Goal: Task Accomplishment & Management: Use online tool/utility

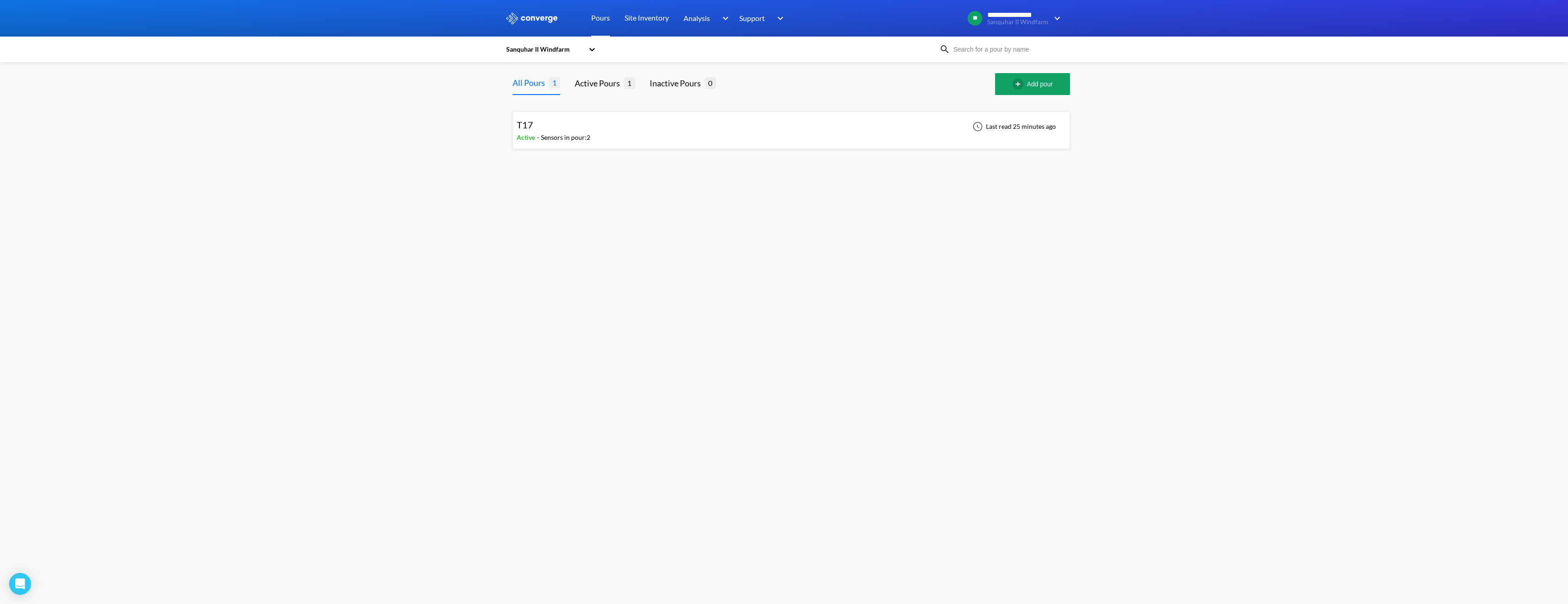
click at [560, 138] on div "Sensors in pour: 2" at bounding box center [565, 138] width 49 height 10
click at [1048, 169] on img at bounding box center [1049, 170] width 11 height 11
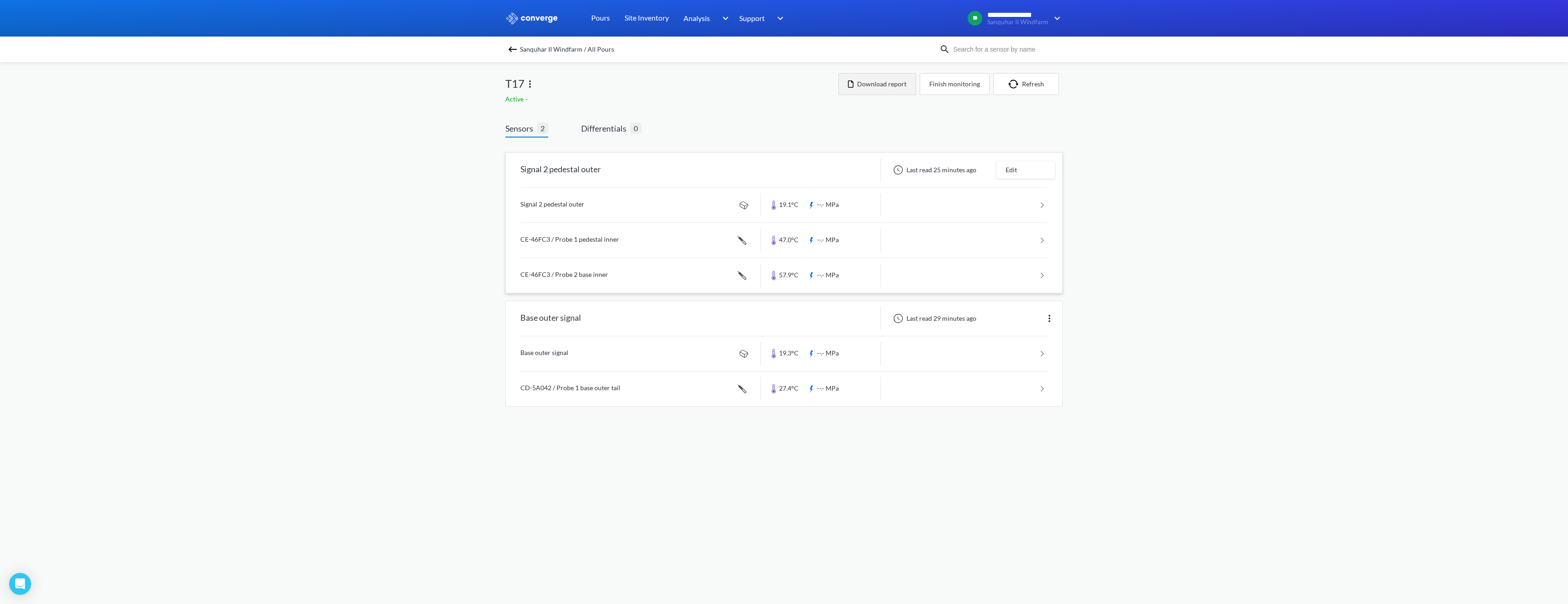
click at [887, 90] on button "Download report" at bounding box center [877, 84] width 78 height 22
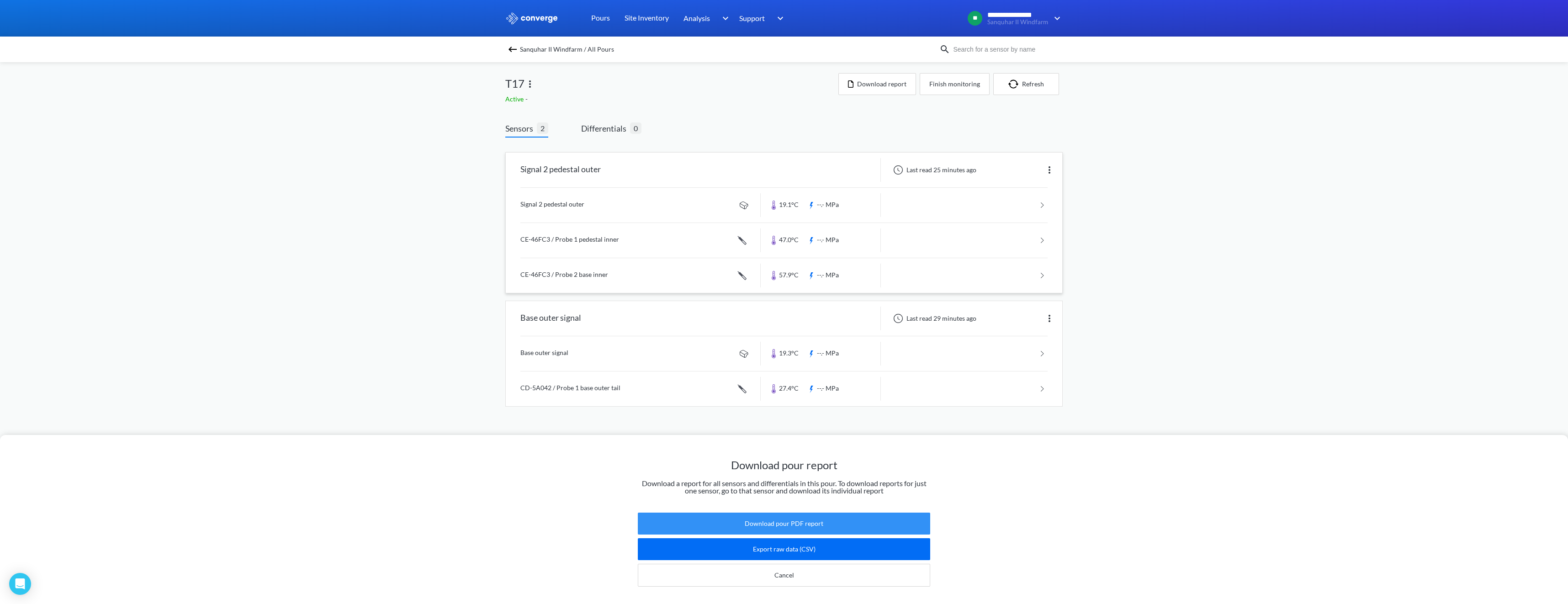
click at [791, 513] on button "Download pour PDF report" at bounding box center [784, 524] width 292 height 22
click at [611, 128] on div "Download pour report Download a report for all sensors and differentials in thi…" at bounding box center [784, 302] width 1568 height 604
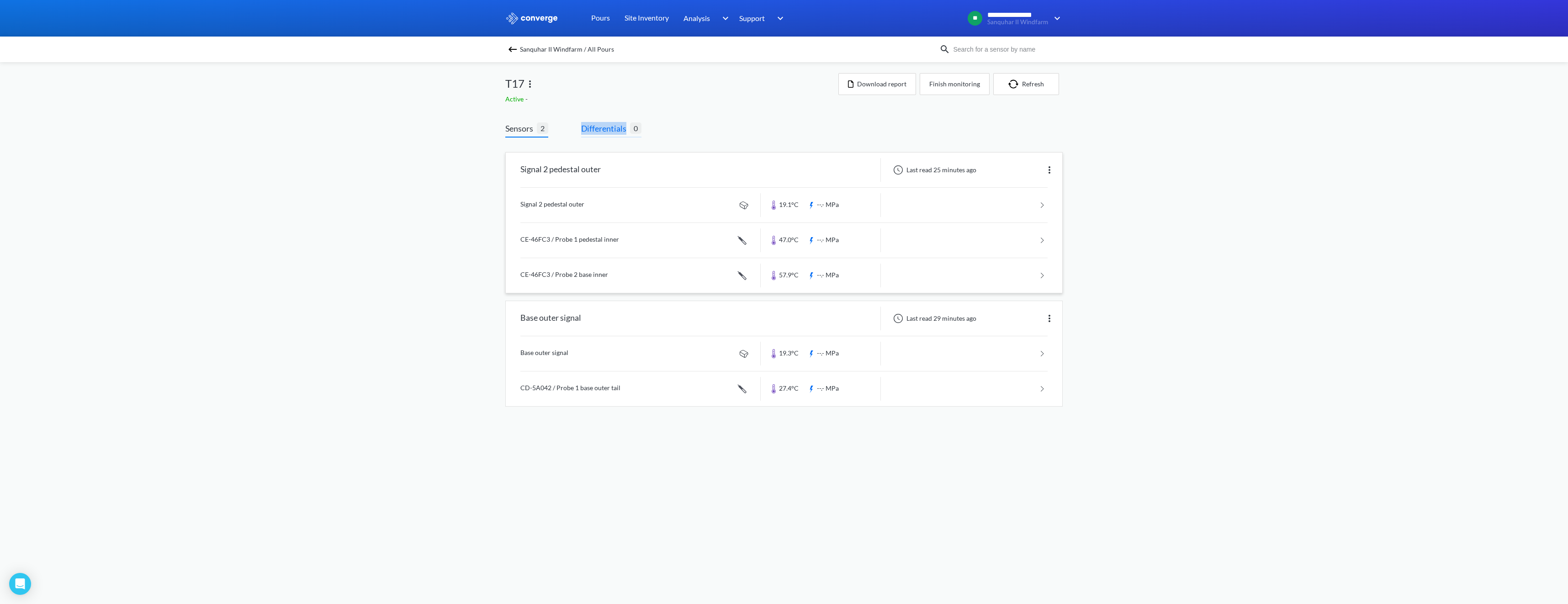
click at [609, 128] on span "Differentials" at bounding box center [606, 128] width 49 height 13
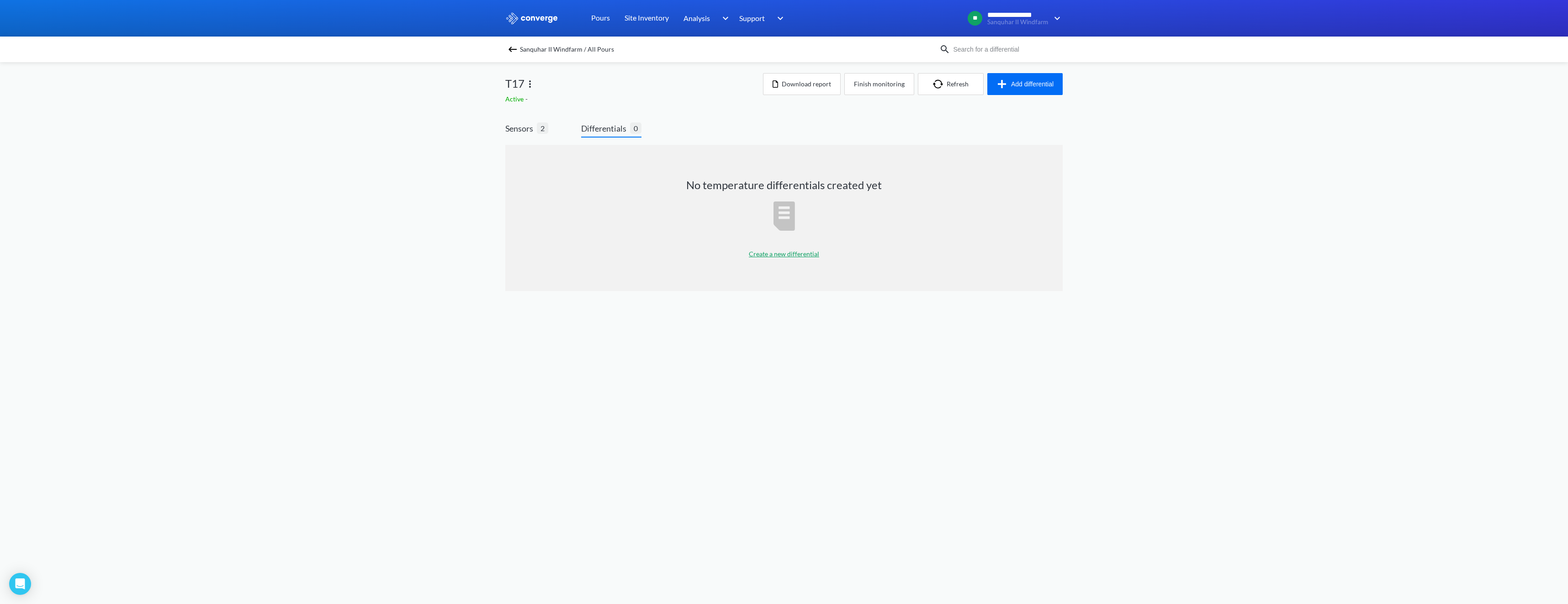
click at [782, 255] on p "Create a new differential" at bounding box center [784, 254] width 71 height 10
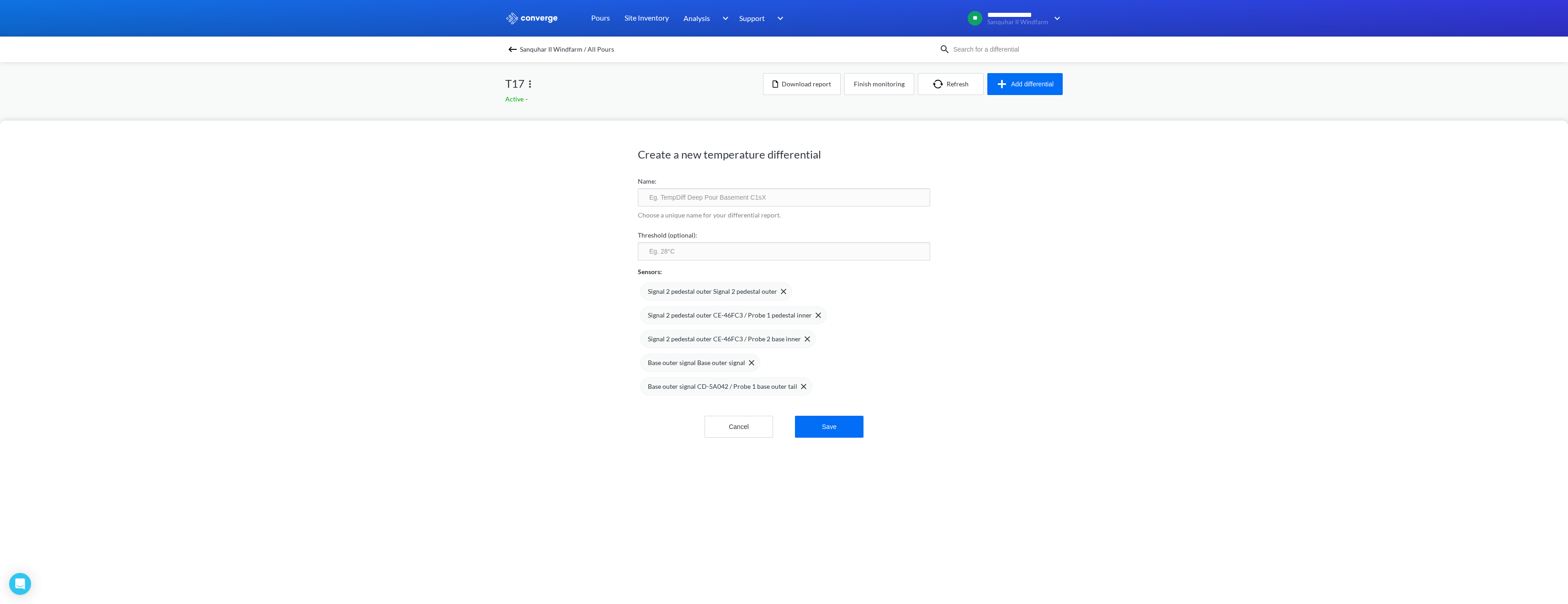
click at [668, 201] on input "text" at bounding box center [784, 197] width 292 height 18
type input "Base Differential"
type input "65"
click at [781, 291] on img at bounding box center [783, 291] width 5 height 5
click at [816, 290] on img at bounding box center [818, 291] width 5 height 5
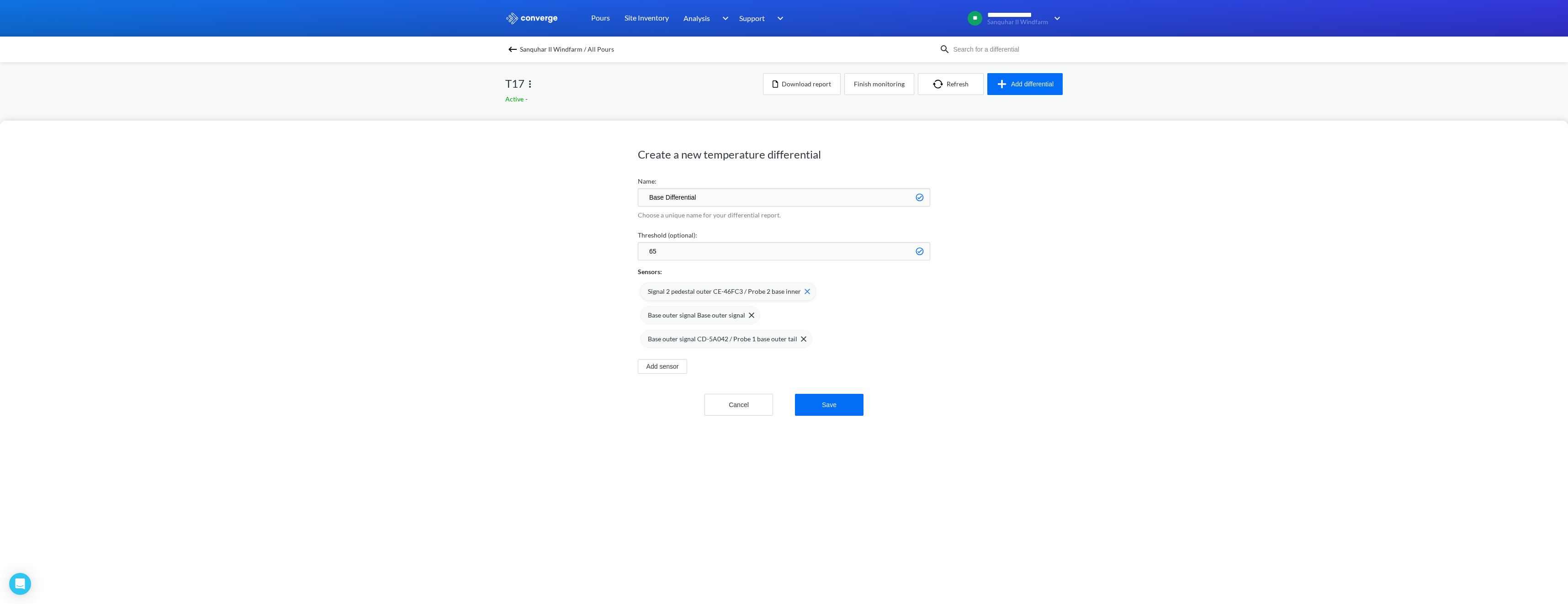
click at [805, 290] on img at bounding box center [807, 291] width 5 height 5
click at [813, 384] on button "Save" at bounding box center [829, 381] width 69 height 22
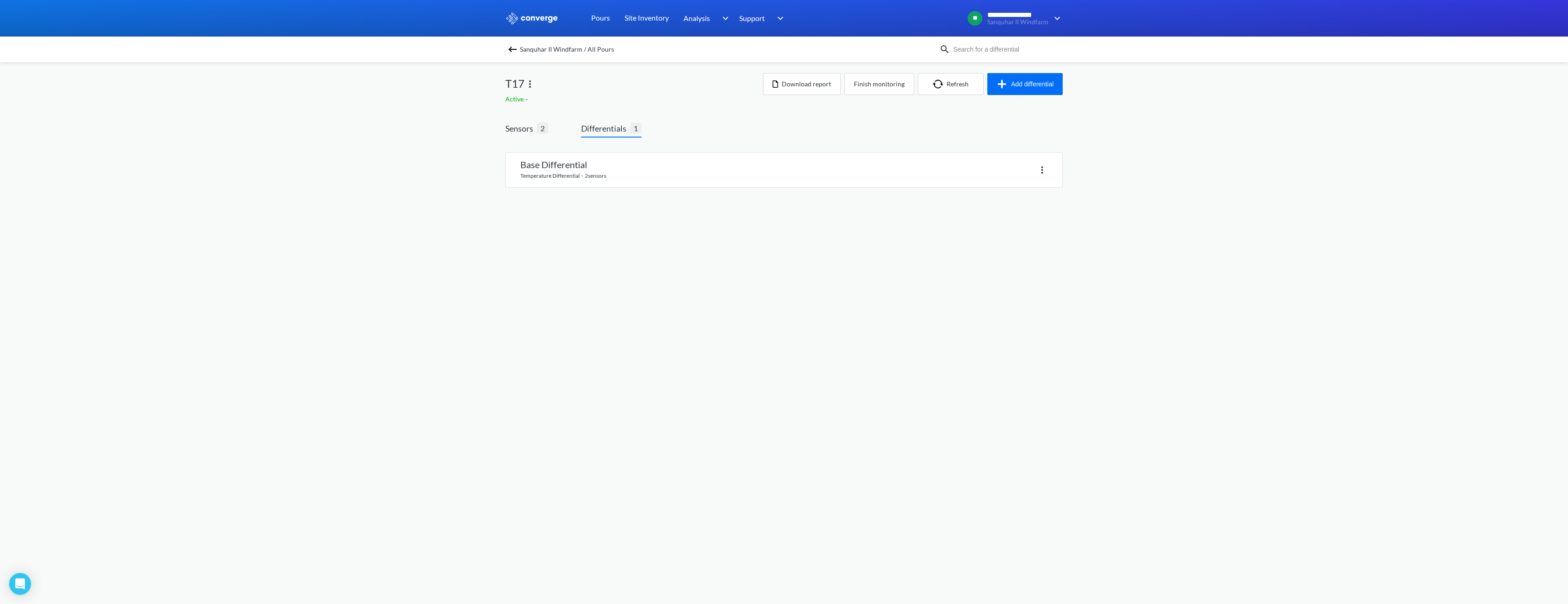
click at [577, 177] on link at bounding box center [784, 170] width 556 height 35
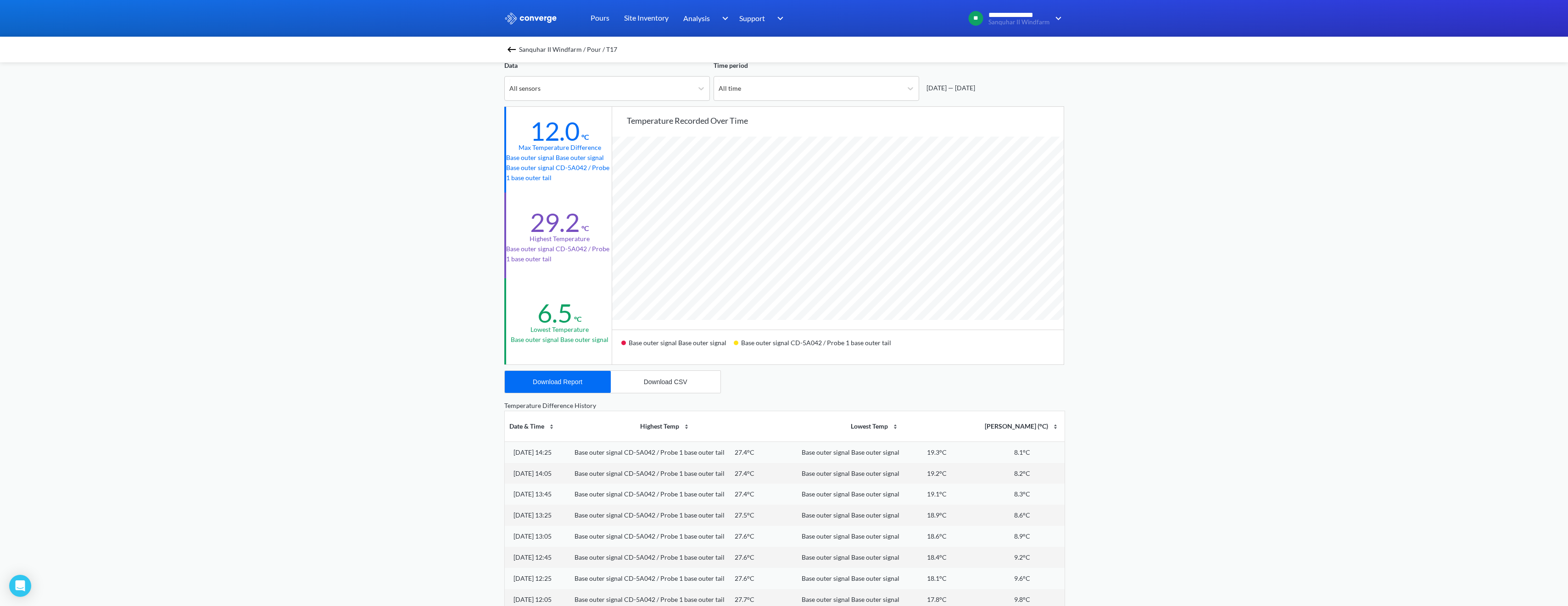
scroll to position [46, 0]
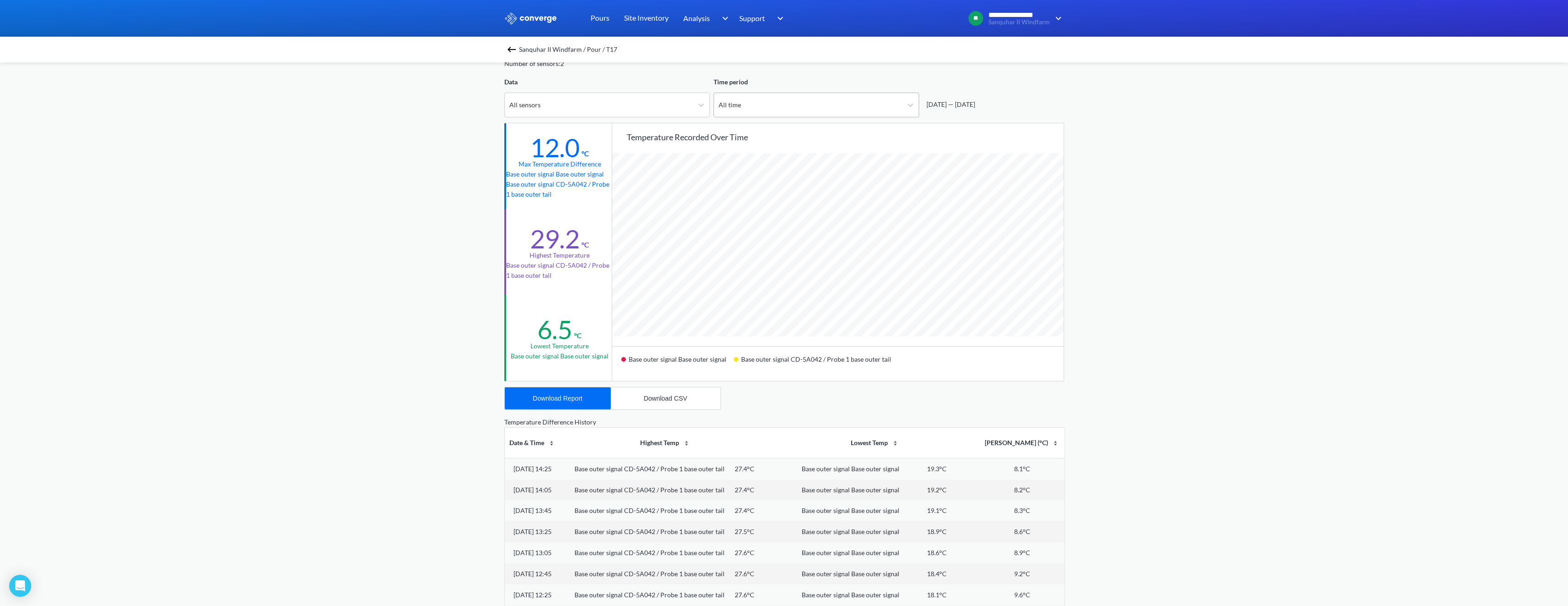
click at [782, 116] on div "All time" at bounding box center [808, 104] width 188 height 24
click at [778, 100] on div "All time" at bounding box center [808, 104] width 188 height 24
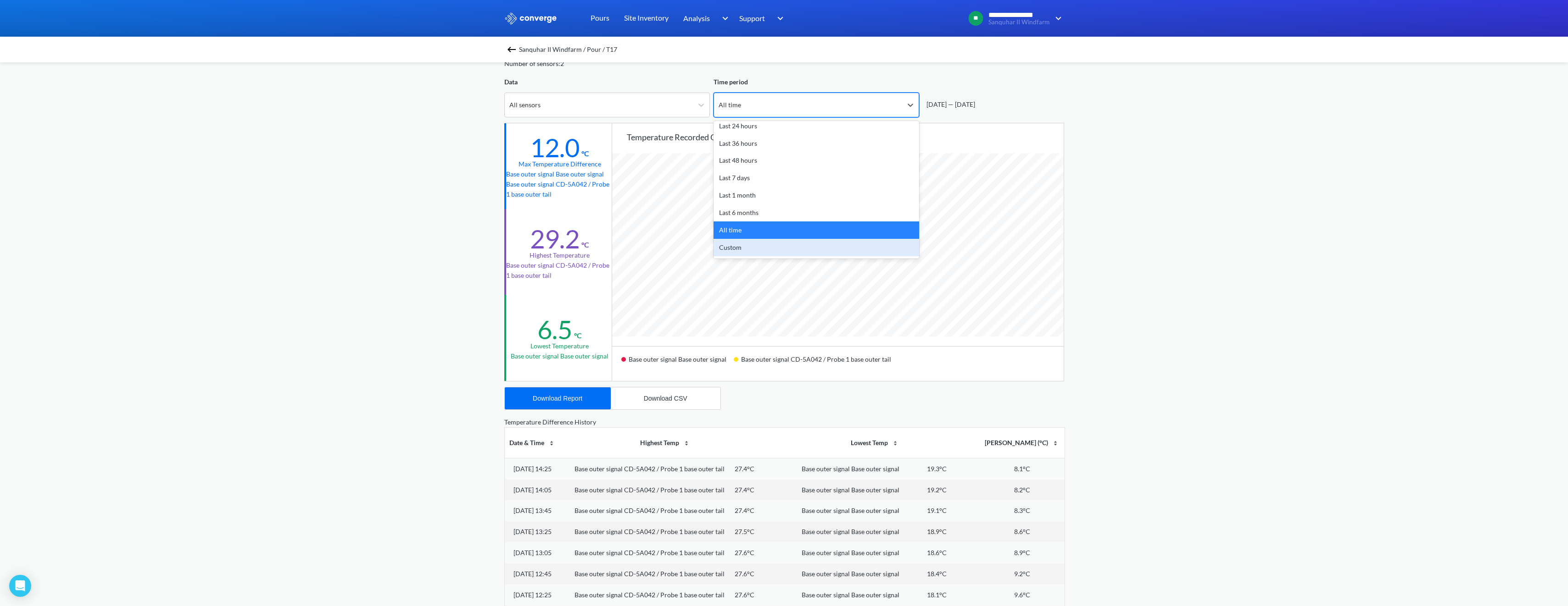
click at [744, 249] on div "Custom" at bounding box center [816, 247] width 205 height 18
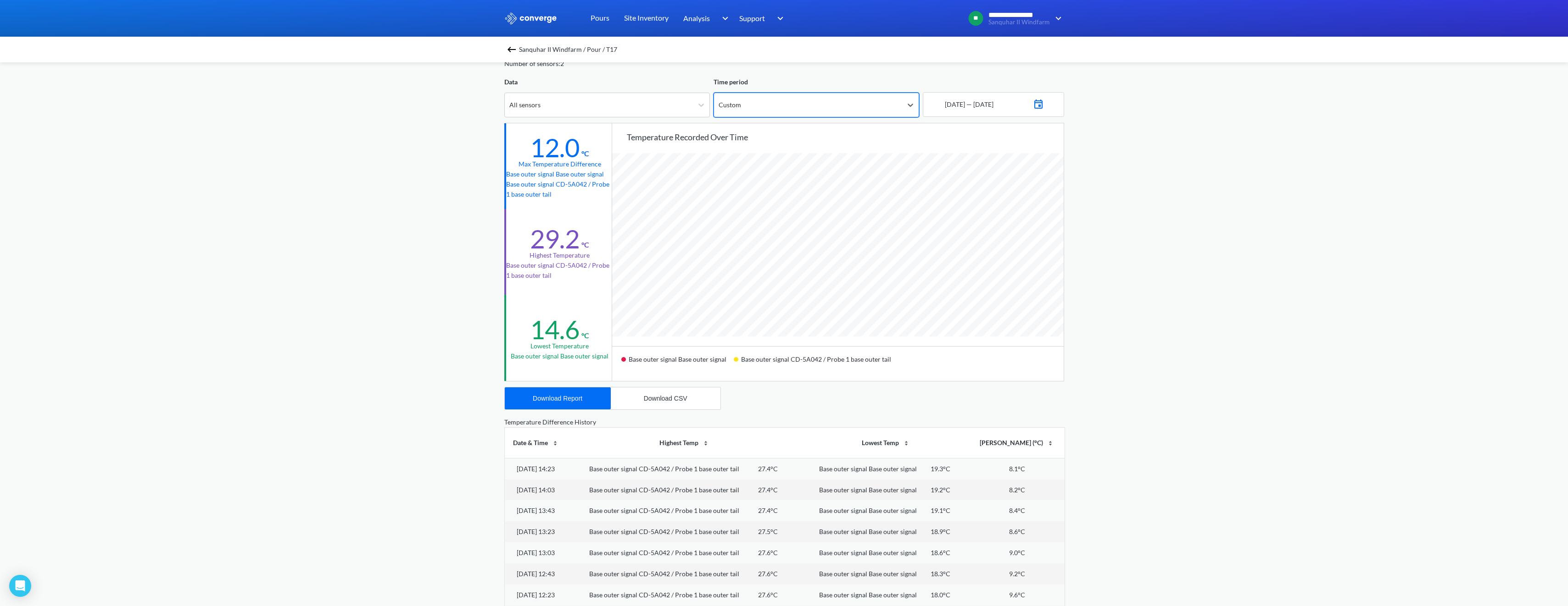
scroll to position [768, 1568]
click at [987, 109] on div "10 - 09 - 2025 — 12 - 09 - 2025" at bounding box center [968, 104] width 51 height 10
click at [966, 105] on div "10 - 09 - 2025 — 12 - 09 - 2025" at bounding box center [968, 104] width 51 height 10
click at [1044, 105] on img at bounding box center [1039, 103] width 11 height 13
click at [977, 183] on td "9" at bounding box center [978, 182] width 15 height 14
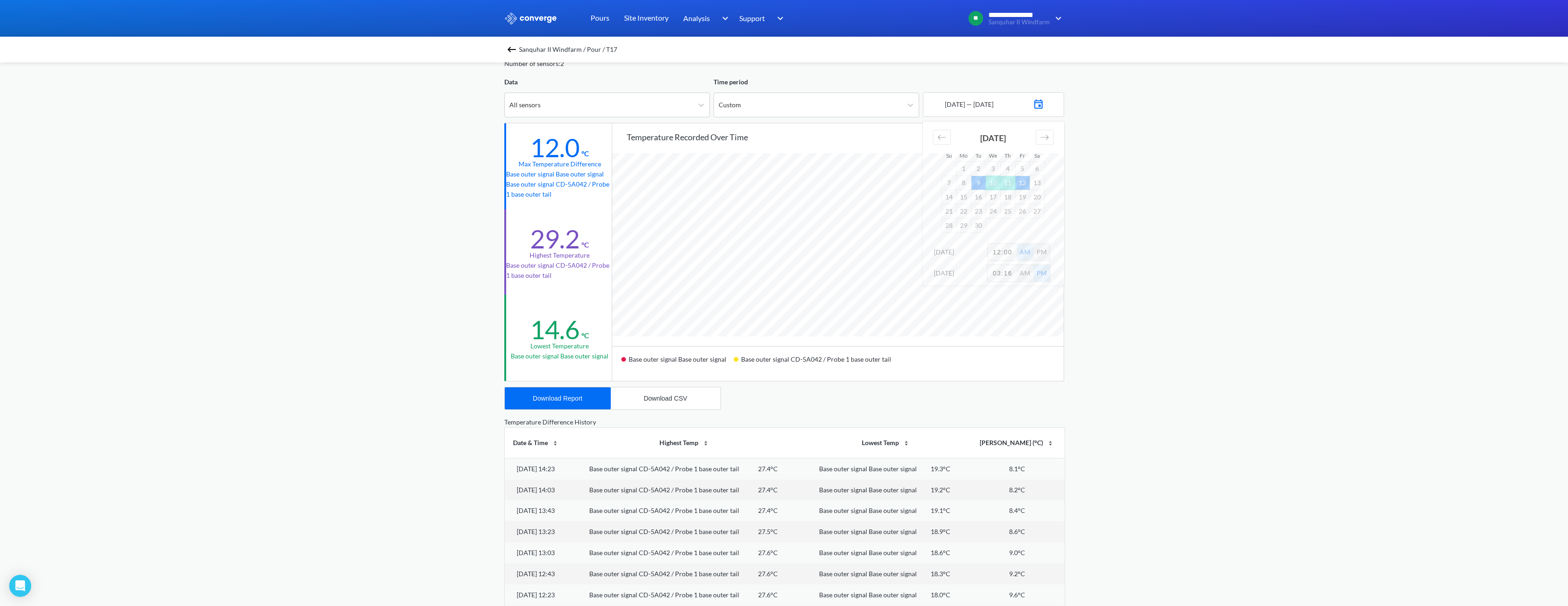
click at [1001, 253] on input "12:00" at bounding box center [1002, 252] width 29 height 16
drag, startPoint x: 999, startPoint y: 253, endPoint x: 993, endPoint y: 253, distance: 6.0
click at [993, 253] on input "12:00" at bounding box center [1002, 252] width 29 height 16
type input "11:00"
click at [1152, 291] on div "**********" at bounding box center [784, 338] width 1568 height 768
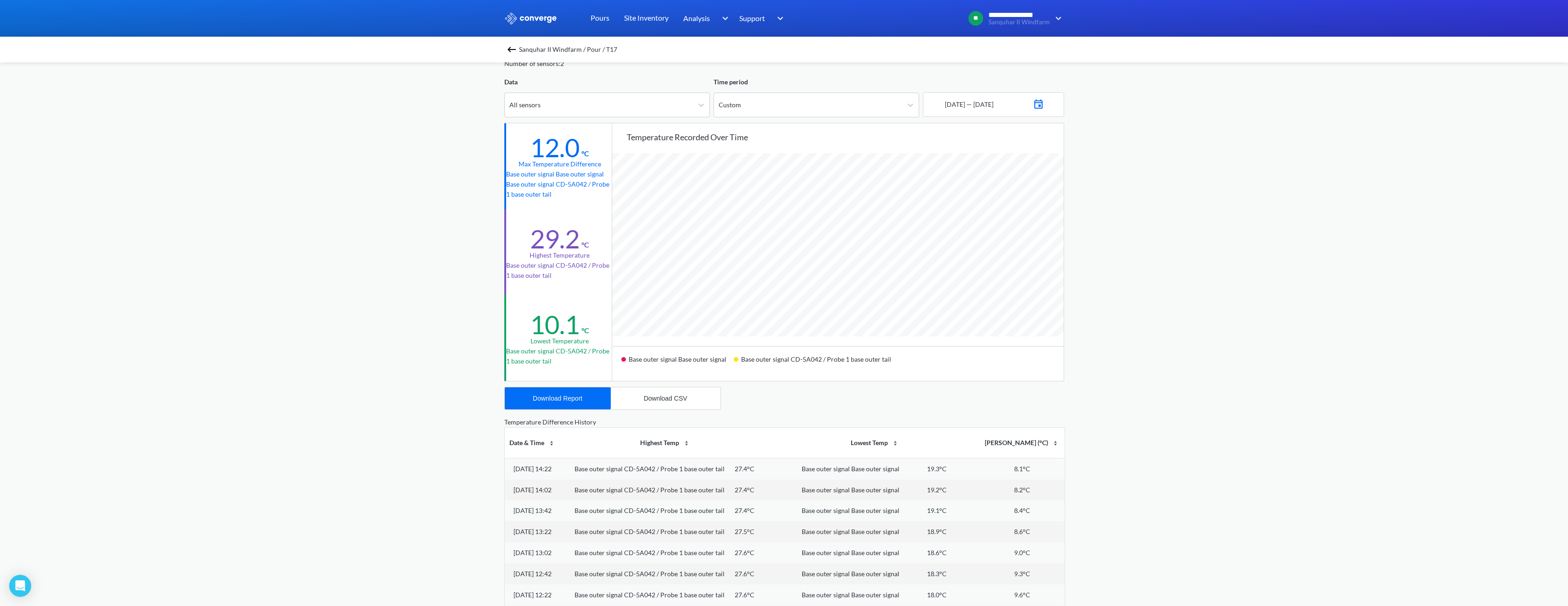
click at [951, 106] on div "09 - 09 - 2025 — 12 - 09 - 2025" at bounding box center [968, 104] width 51 height 10
click at [987, 108] on div "09 - 09 - 2025 — 12 - 09 - 2025" at bounding box center [968, 104] width 51 height 10
click at [1044, 103] on img at bounding box center [1039, 103] width 11 height 13
click at [1000, 253] on input "11:00" at bounding box center [1002, 252] width 29 height 16
click at [1184, 211] on div "**********" at bounding box center [784, 338] width 1568 height 768
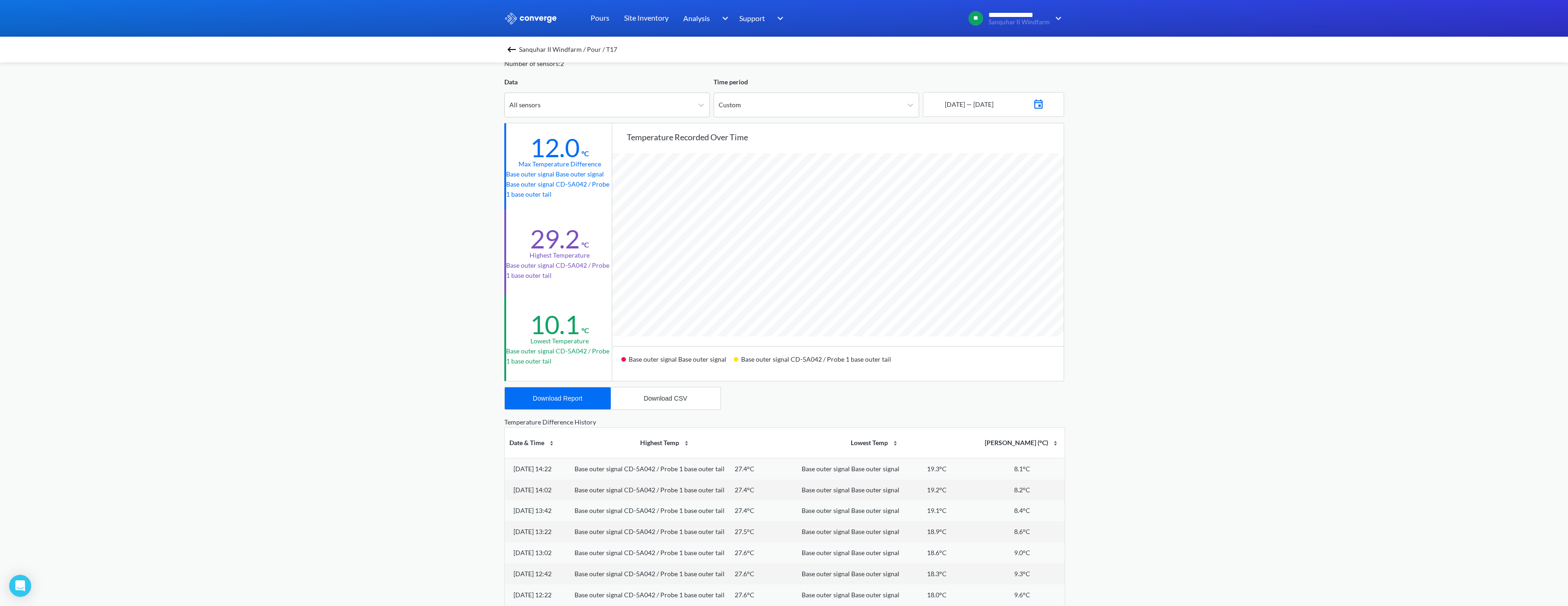
scroll to position [0, 0]
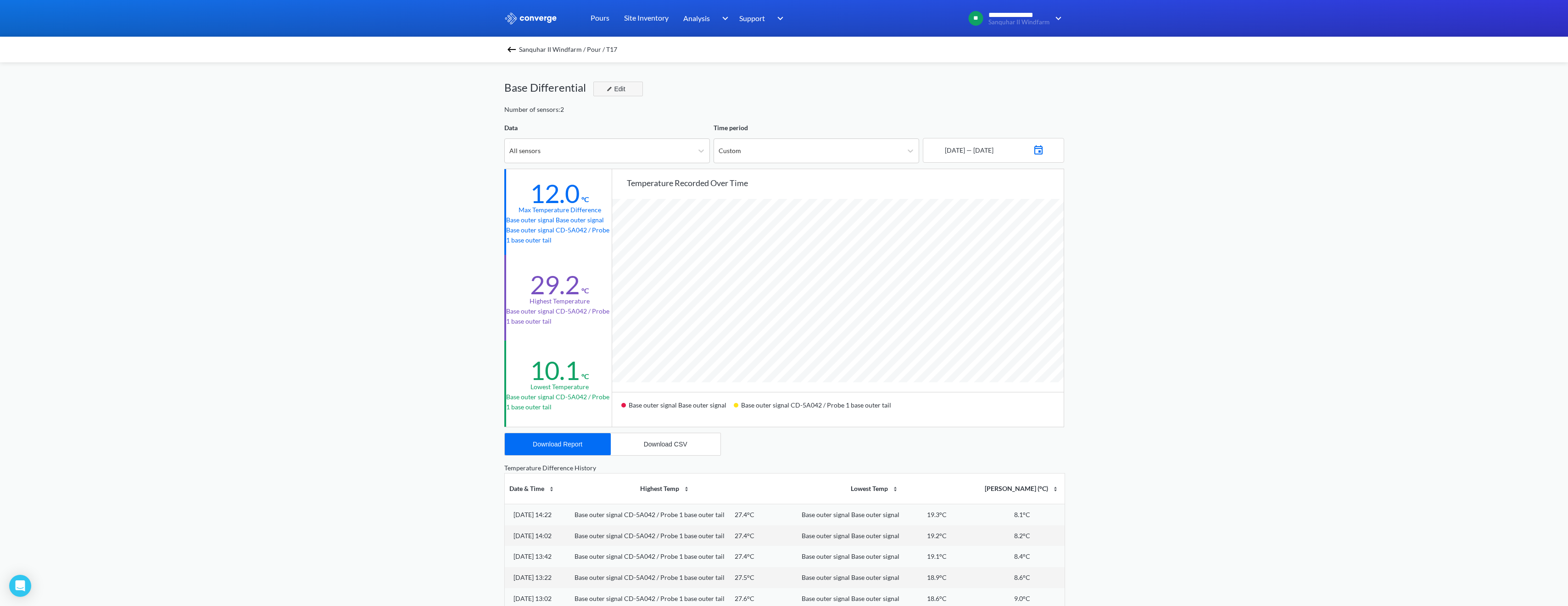
click at [620, 91] on div "Edit" at bounding box center [614, 89] width 24 height 11
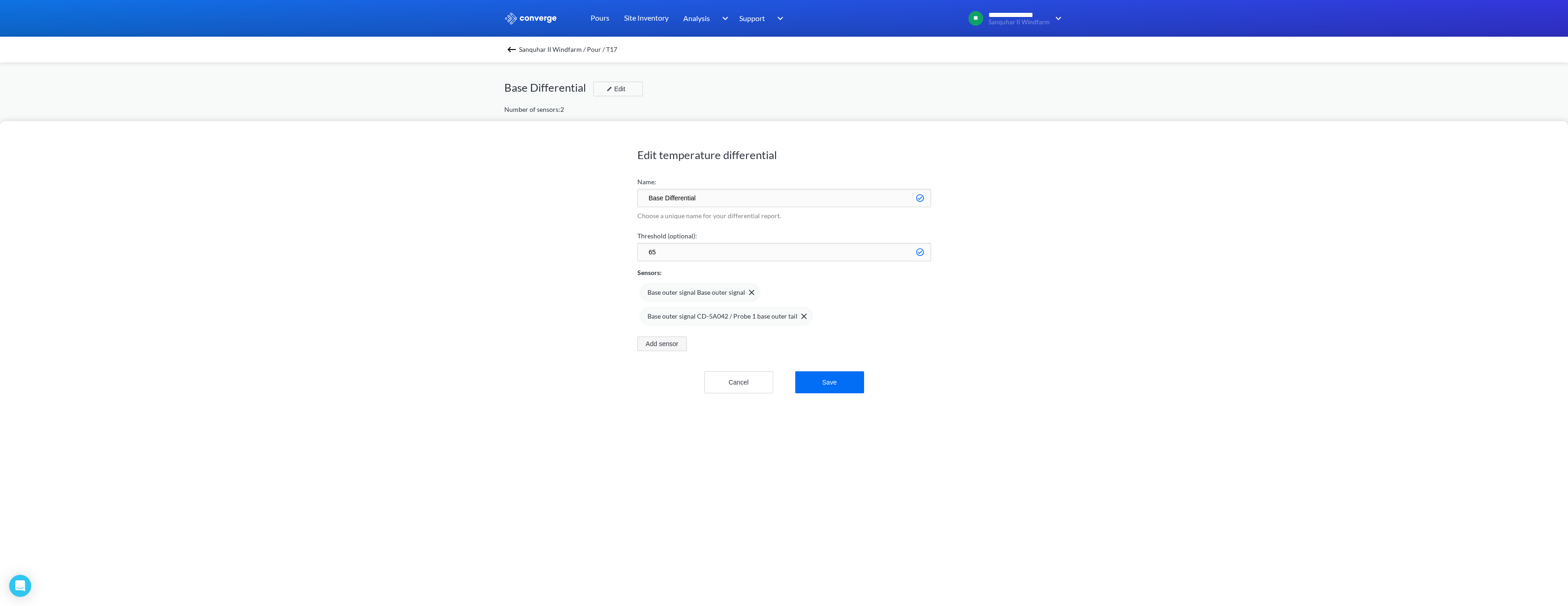
click at [663, 344] on button "Add sensor" at bounding box center [662, 344] width 50 height 15
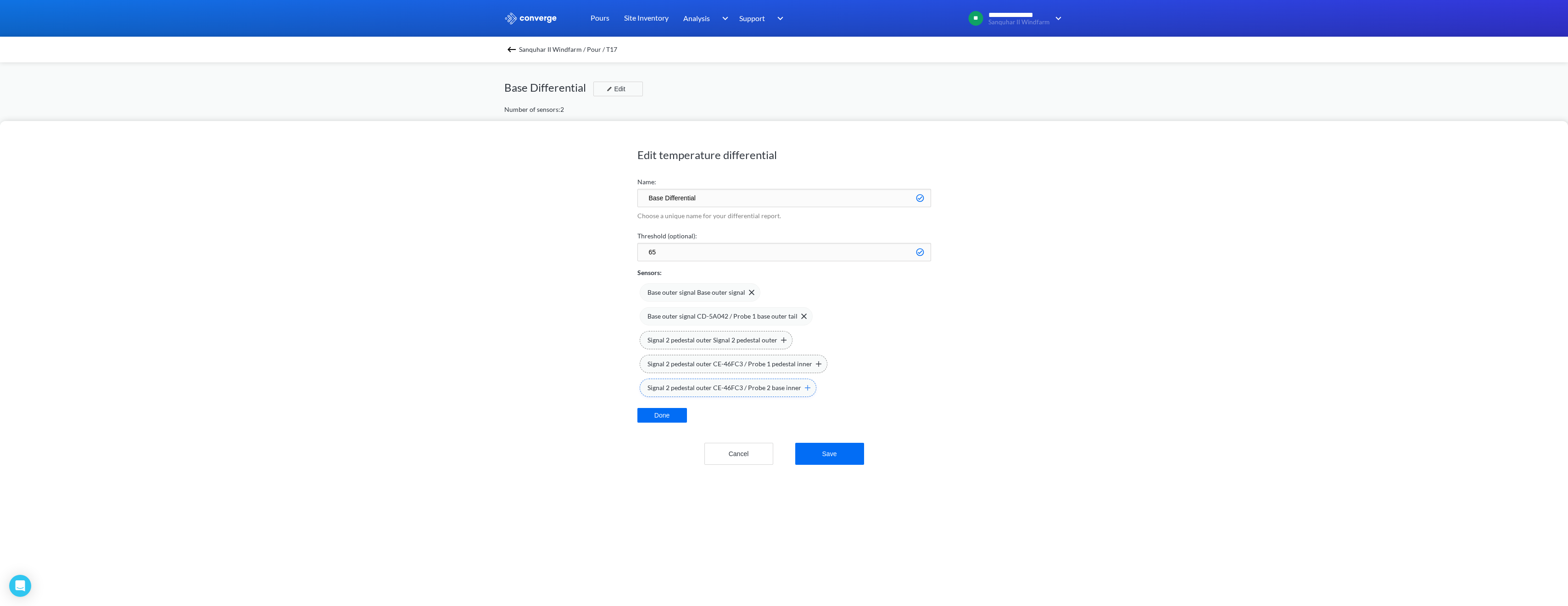
click at [805, 390] on img at bounding box center [808, 387] width 6 height 5
click at [749, 317] on img at bounding box center [751, 316] width 6 height 5
click at [828, 450] on button "Save" at bounding box center [830, 454] width 69 height 22
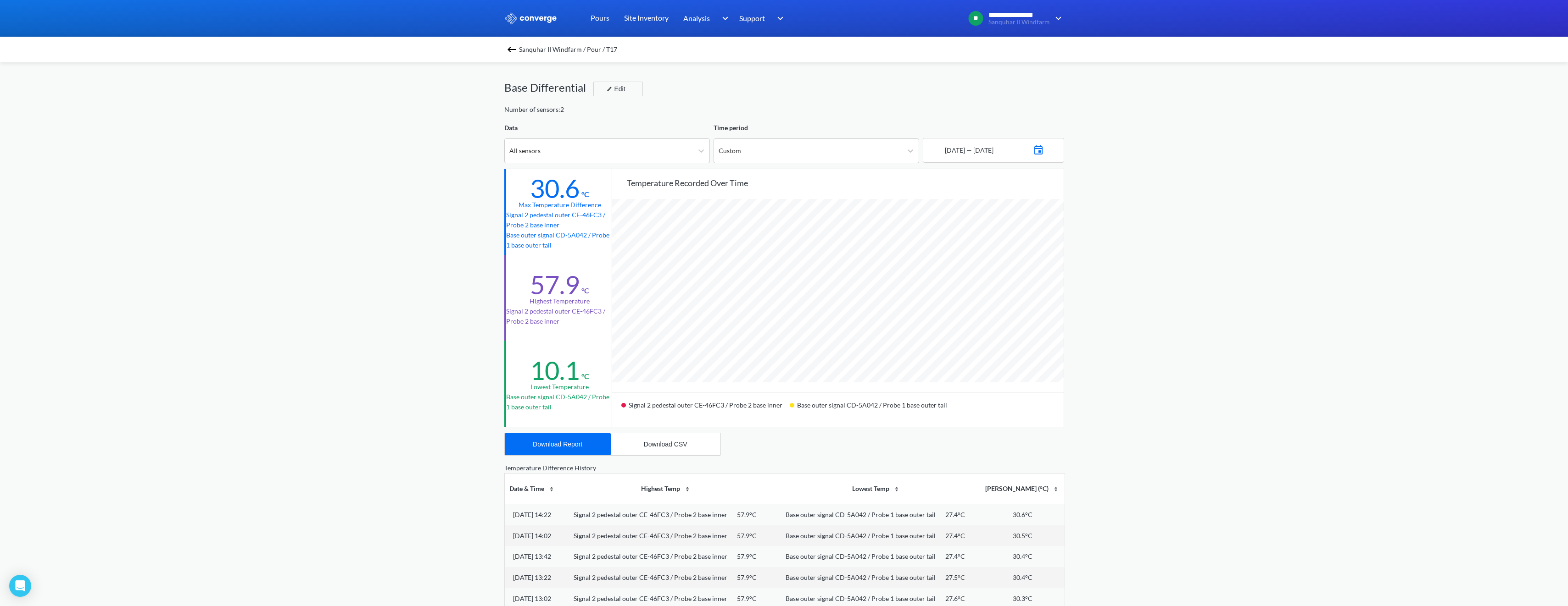
click at [515, 51] on img at bounding box center [512, 49] width 11 height 11
